Goal: Information Seeking & Learning: Learn about a topic

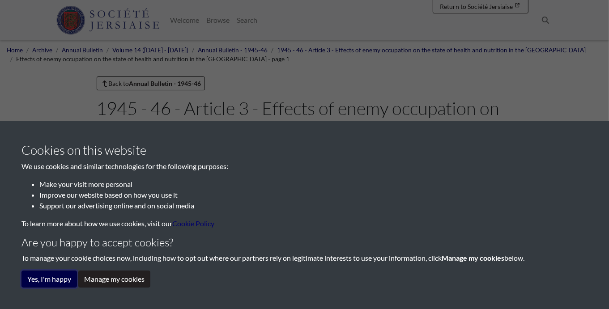
click at [62, 276] on button "Yes, I'm happy" at bounding box center [48, 279] width 55 height 17
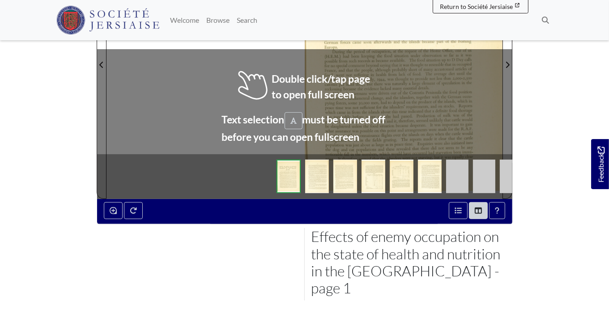
scroll to position [322, 0]
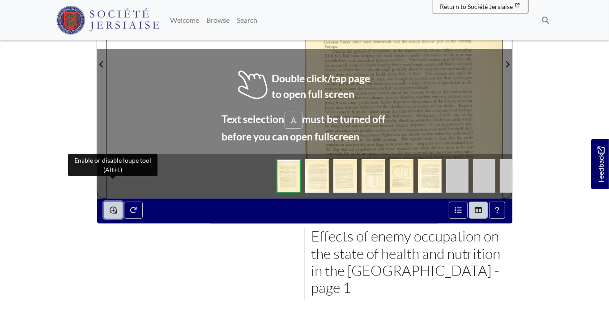
click at [116, 202] on button "Enable or disable loupe tool (Alt+L)" at bounding box center [113, 210] width 19 height 17
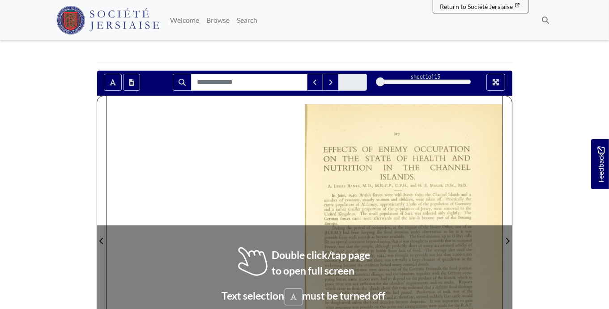
scroll to position [148, 0]
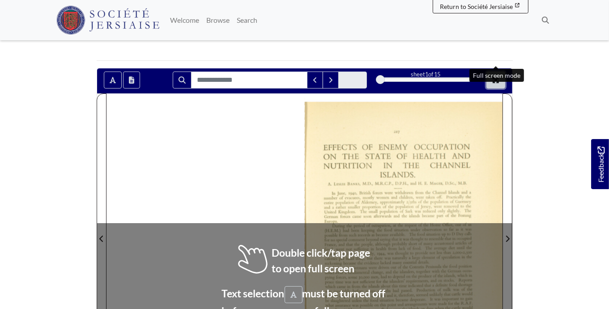
click at [504, 72] on button "Full screen mode" at bounding box center [495, 80] width 19 height 17
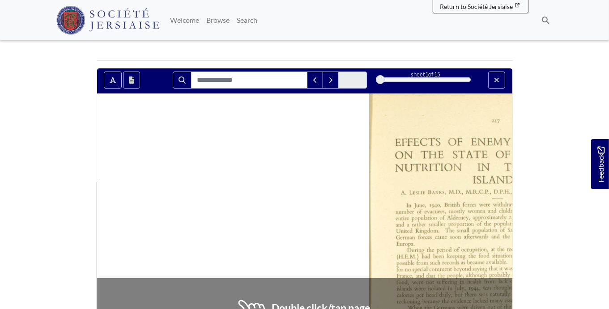
scroll to position [30, 0]
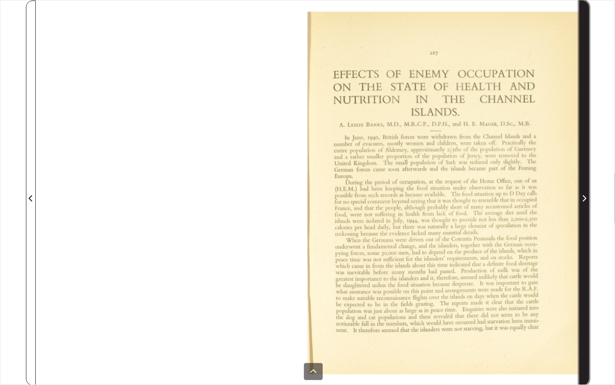
click at [587, 147] on span "Next Page" at bounding box center [584, 193] width 9 height 384
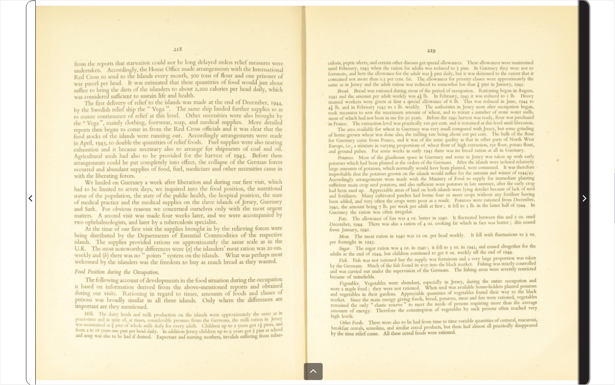
click at [587, 147] on span "Next Page" at bounding box center [584, 193] width 9 height 384
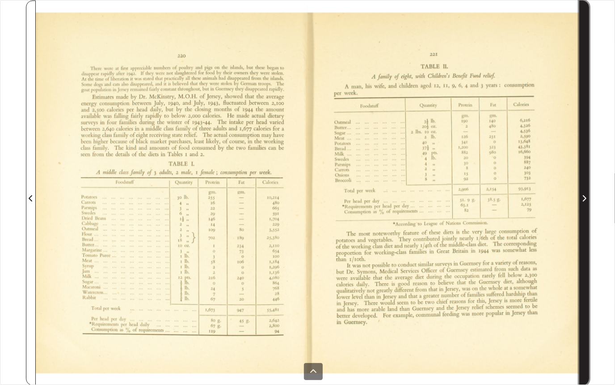
click at [587, 147] on span "Next Page" at bounding box center [584, 193] width 9 height 384
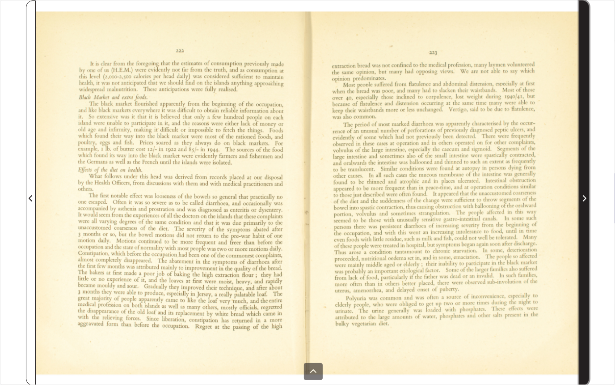
click at [587, 147] on span "Next Page" at bounding box center [584, 193] width 9 height 384
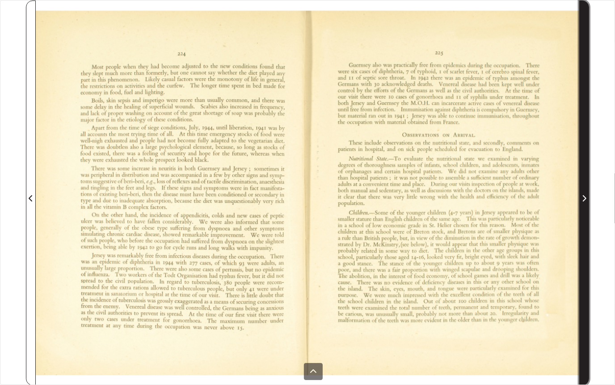
click at [587, 147] on span "Next Page" at bounding box center [584, 193] width 9 height 384
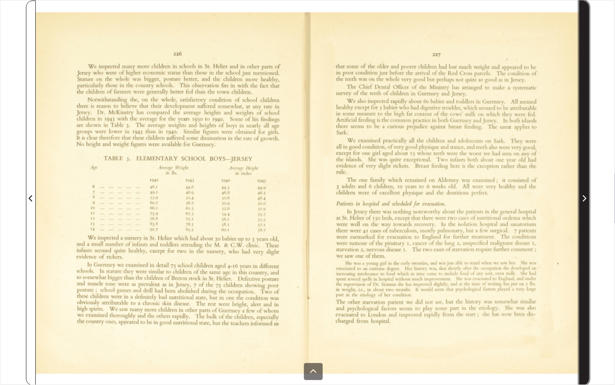
click at [587, 147] on span "Next Page" at bounding box center [584, 193] width 9 height 384
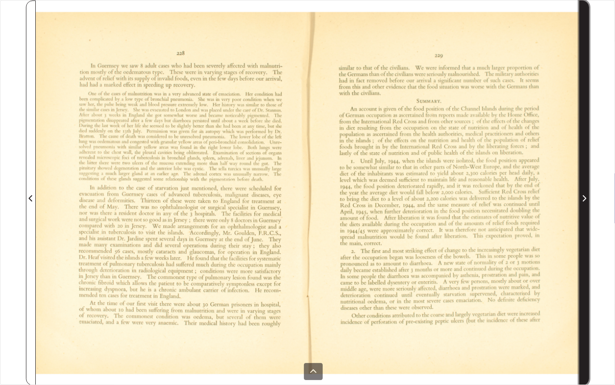
click at [586, 199] on icon "Next Page" at bounding box center [584, 198] width 4 height 7
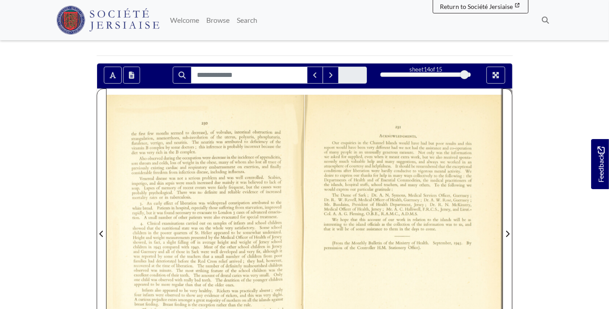
scroll to position [153, 0]
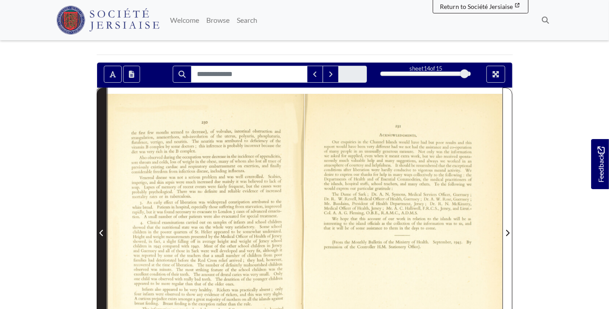
click at [104, 228] on span "Previous Page" at bounding box center [101, 227] width 9 height 279
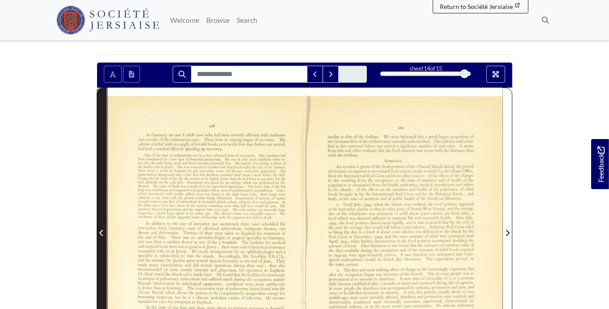
click at [104, 228] on span "Previous Page" at bounding box center [101, 227] width 9 height 279
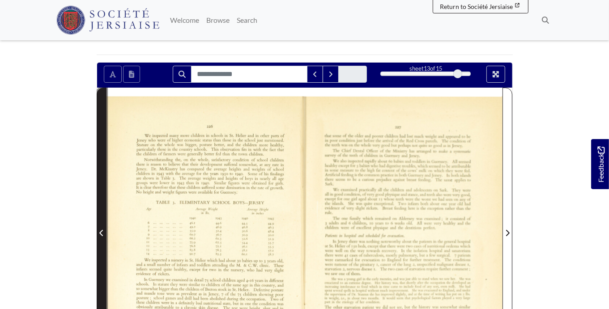
click at [104, 228] on span "Previous Page" at bounding box center [101, 227] width 9 height 279
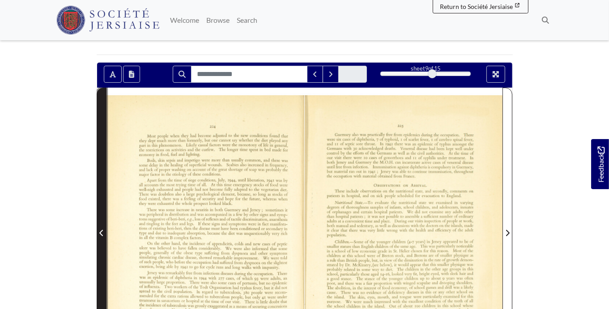
click at [104, 228] on span "Previous Page" at bounding box center [101, 227] width 9 height 279
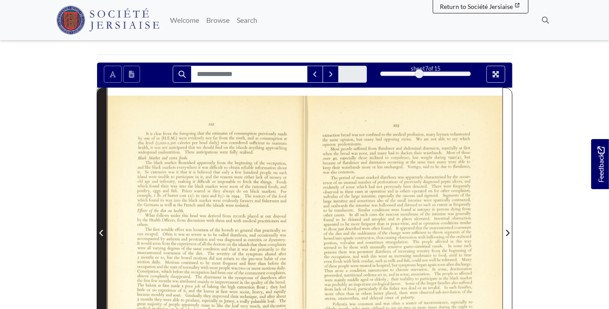
click at [104, 228] on span "Previous Page" at bounding box center [101, 227] width 9 height 279
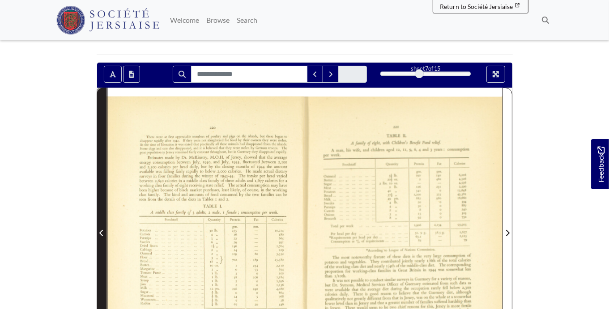
click at [104, 228] on span "Previous Page" at bounding box center [101, 227] width 9 height 279
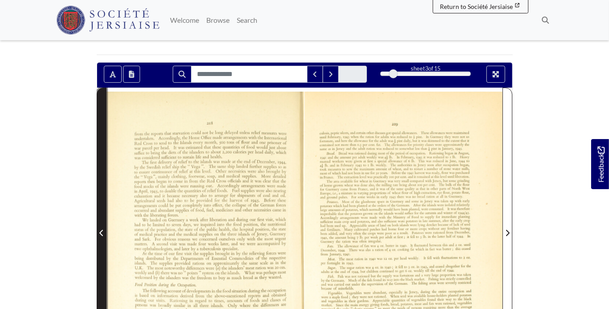
click at [104, 228] on span "Previous Page" at bounding box center [101, 227] width 9 height 279
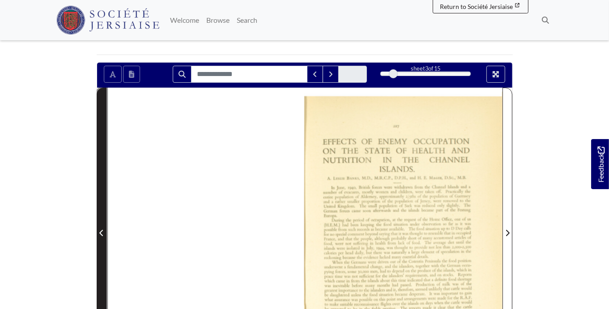
click at [104, 228] on span "Previous Page" at bounding box center [101, 227] width 9 height 279
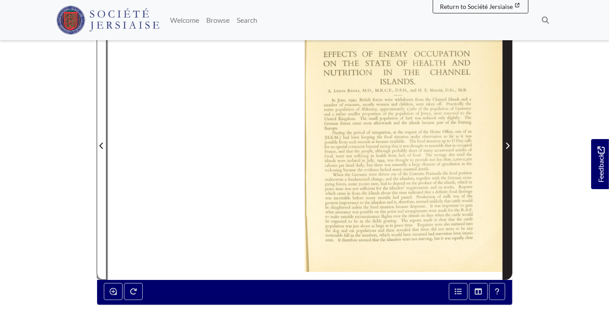
scroll to position [244, 0]
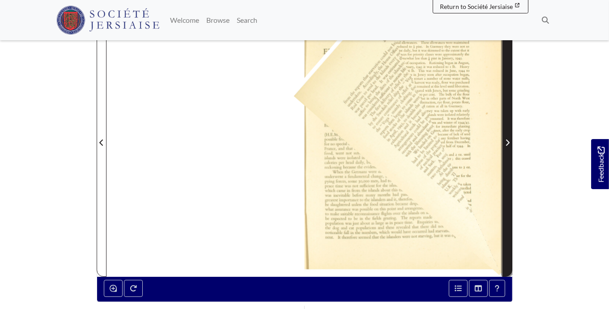
click at [510, 172] on span "Next Page" at bounding box center [507, 137] width 9 height 279
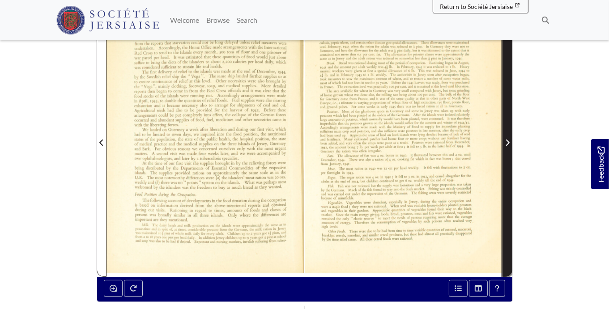
click at [510, 172] on span "Next Page" at bounding box center [507, 137] width 9 height 279
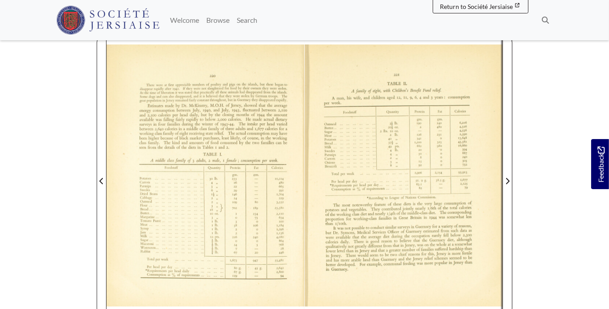
scroll to position [210, 0]
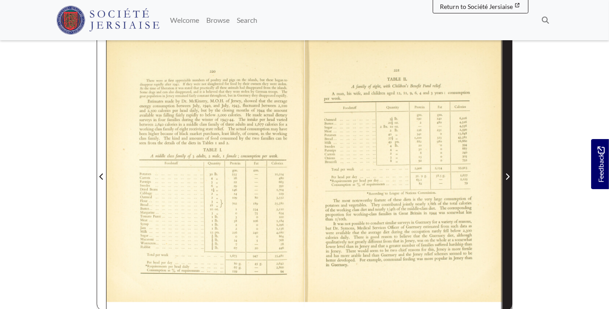
click at [505, 197] on span "Next Page" at bounding box center [507, 171] width 9 height 279
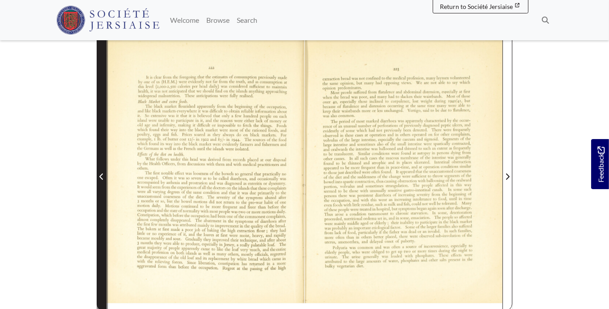
click at [102, 172] on span "Previous Page" at bounding box center [101, 171] width 9 height 279
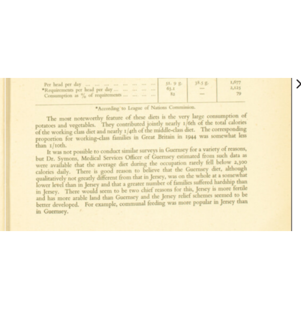
scroll to position [210, 0]
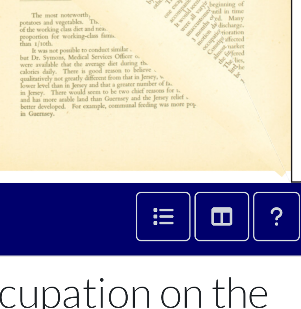
click at [180, 244] on div at bounding box center [140, 246] width 95 height 17
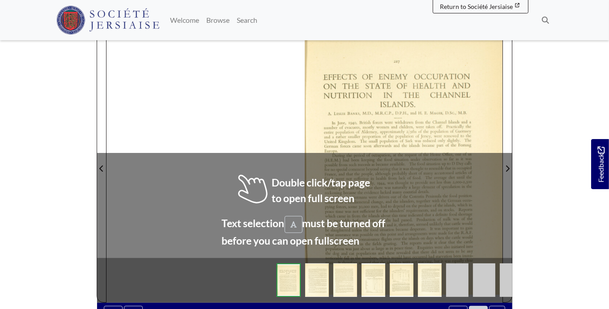
scroll to position [219, 0]
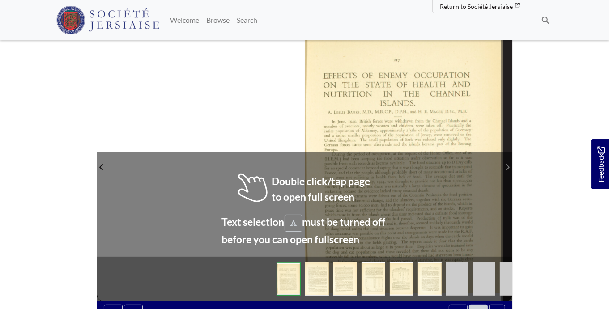
click at [506, 135] on span "Next Page" at bounding box center [507, 161] width 9 height 279
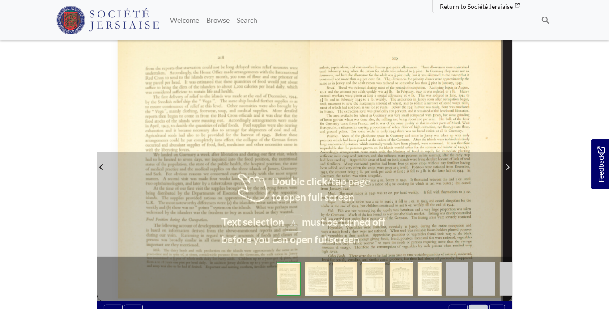
click at [506, 135] on span "Next Page" at bounding box center [507, 161] width 9 height 279
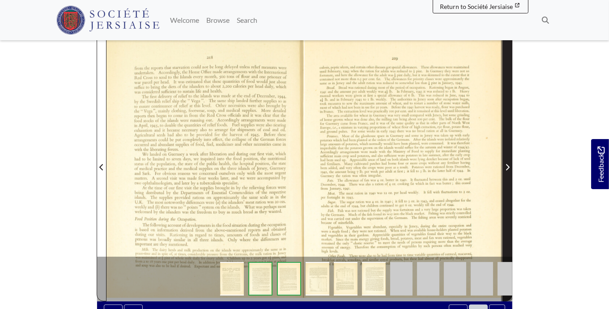
click at [506, 135] on span "Next Page" at bounding box center [507, 161] width 9 height 279
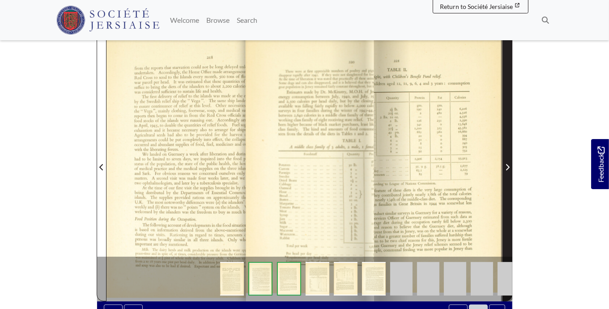
click at [506, 135] on span "Next Page" at bounding box center [507, 161] width 9 height 279
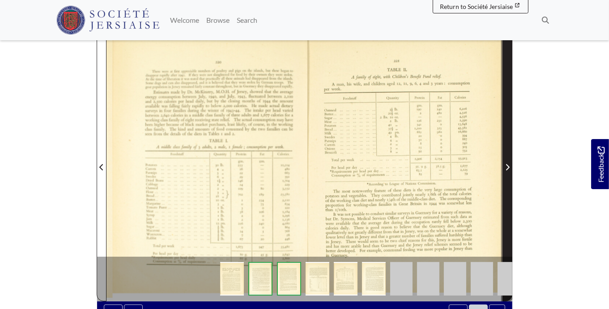
click at [506, 135] on span "Next Page" at bounding box center [507, 161] width 9 height 279
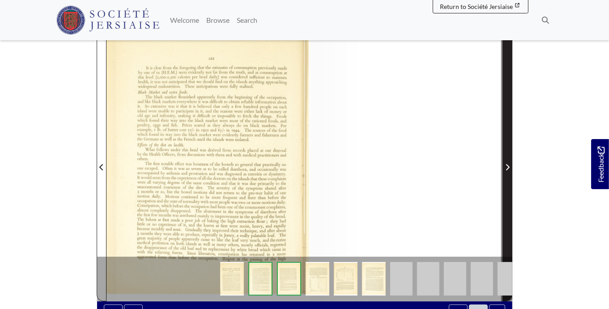
click at [506, 135] on span "Next Page" at bounding box center [507, 161] width 9 height 279
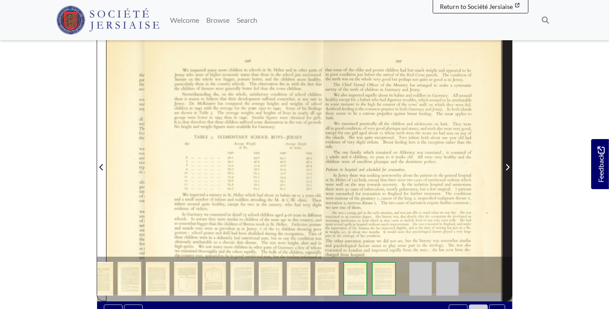
click at [506, 135] on span "Next Page" at bounding box center [507, 161] width 9 height 279
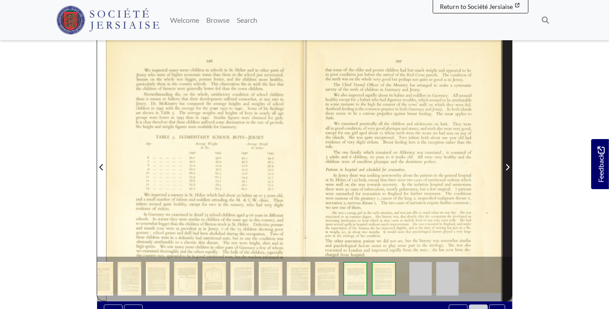
click at [506, 135] on span "Next Page" at bounding box center [507, 161] width 9 height 279
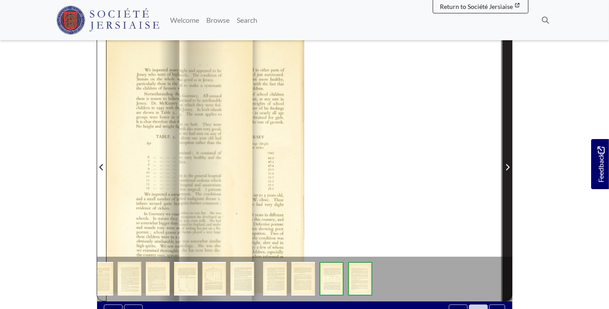
click at [506, 135] on span "Next Page" at bounding box center [507, 161] width 9 height 279
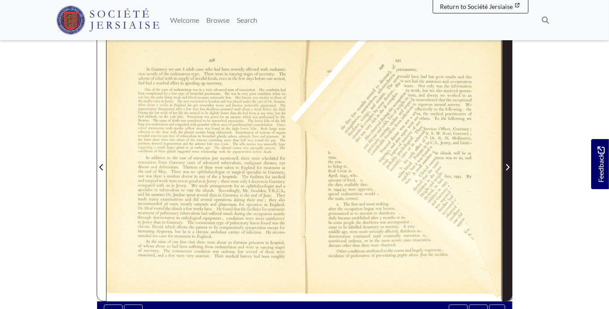
click at [507, 182] on span "Next Page" at bounding box center [507, 161] width 9 height 279
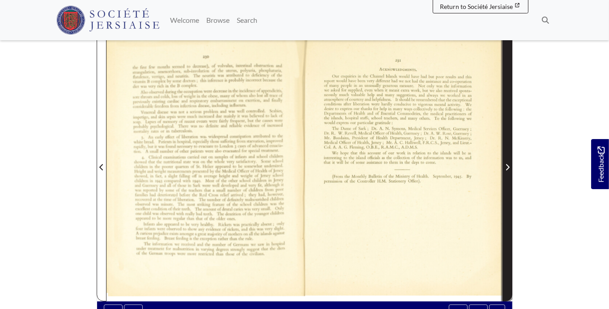
click at [507, 182] on span "Next Page" at bounding box center [507, 161] width 9 height 279
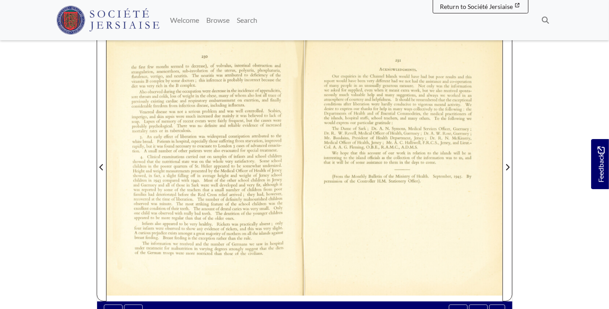
click at [500, 182] on div at bounding box center [404, 162] width 198 height 280
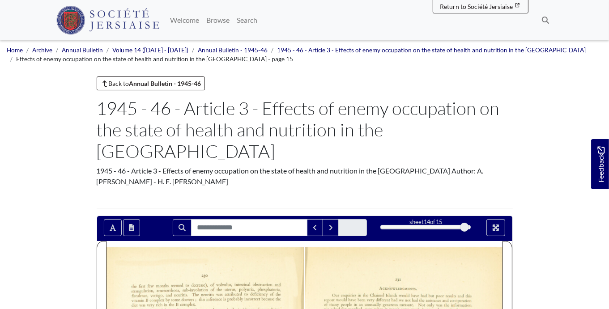
scroll to position [1, 0]
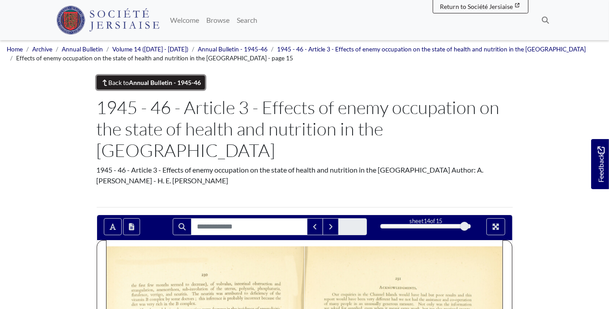
click at [169, 84] on strong "Annual Bulletin - 1945-46" at bounding box center [165, 83] width 72 height 8
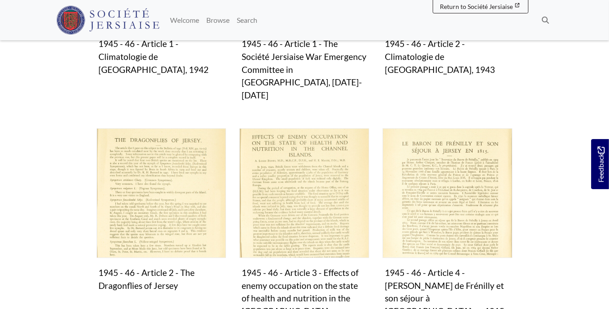
scroll to position [361, 0]
